Goal: Task Accomplishment & Management: Manage account settings

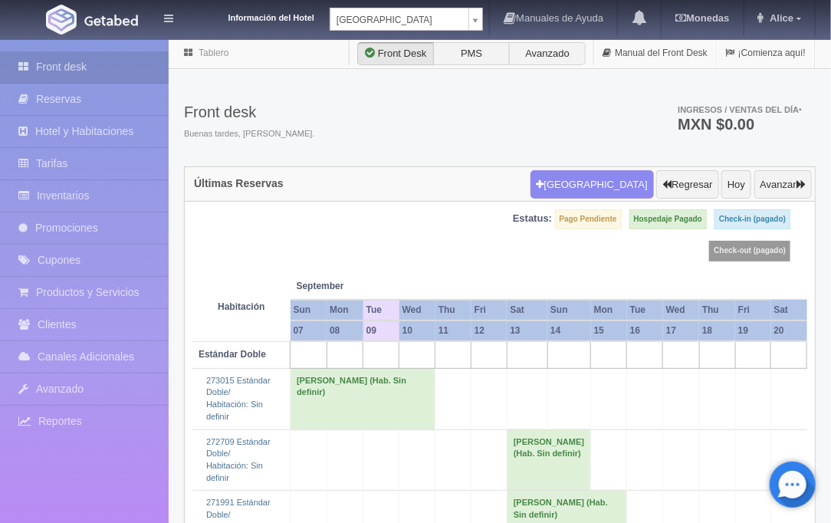
click at [478, 38] on body "Información del Hotel Hotel Plaza Campeche Hotel Plaza Campeche Hotel Plaza Col…" at bounding box center [415, 480] width 831 height 884
select select "375"
